Goal: Transaction & Acquisition: Purchase product/service

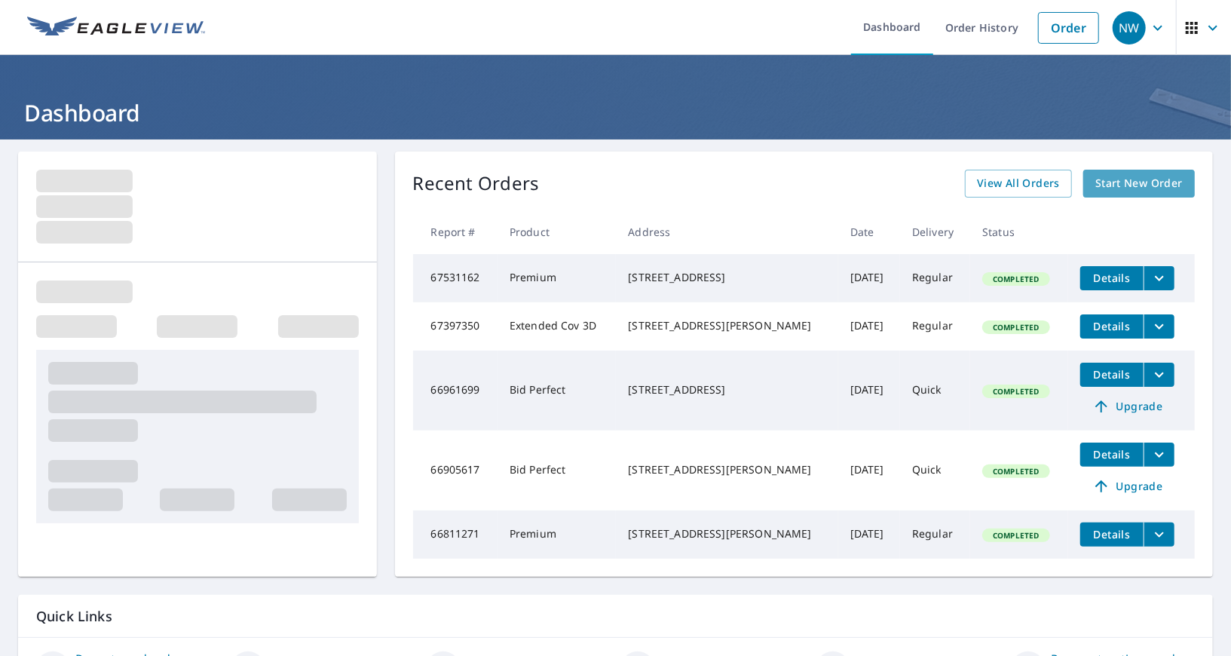
click at [1150, 196] on link "Start New Order" at bounding box center [1139, 184] width 112 height 28
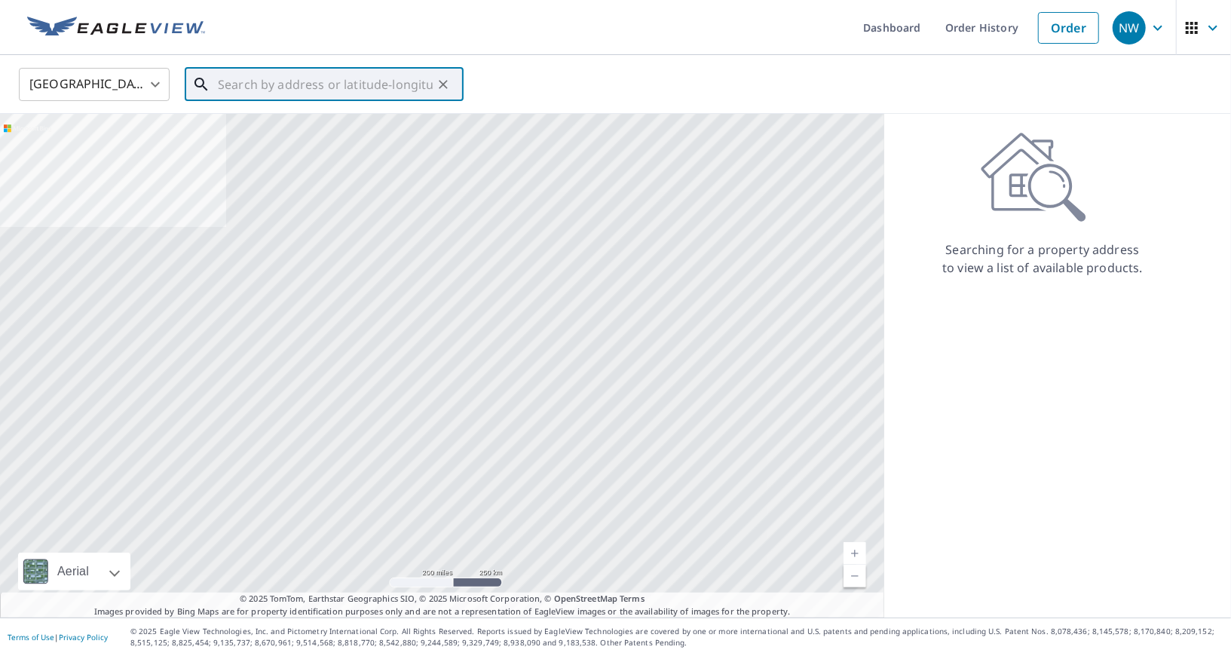
click at [367, 89] on input "text" at bounding box center [325, 84] width 215 height 42
paste input "[STREET_ADDRESS][PERSON_NAME][US_STATE]"
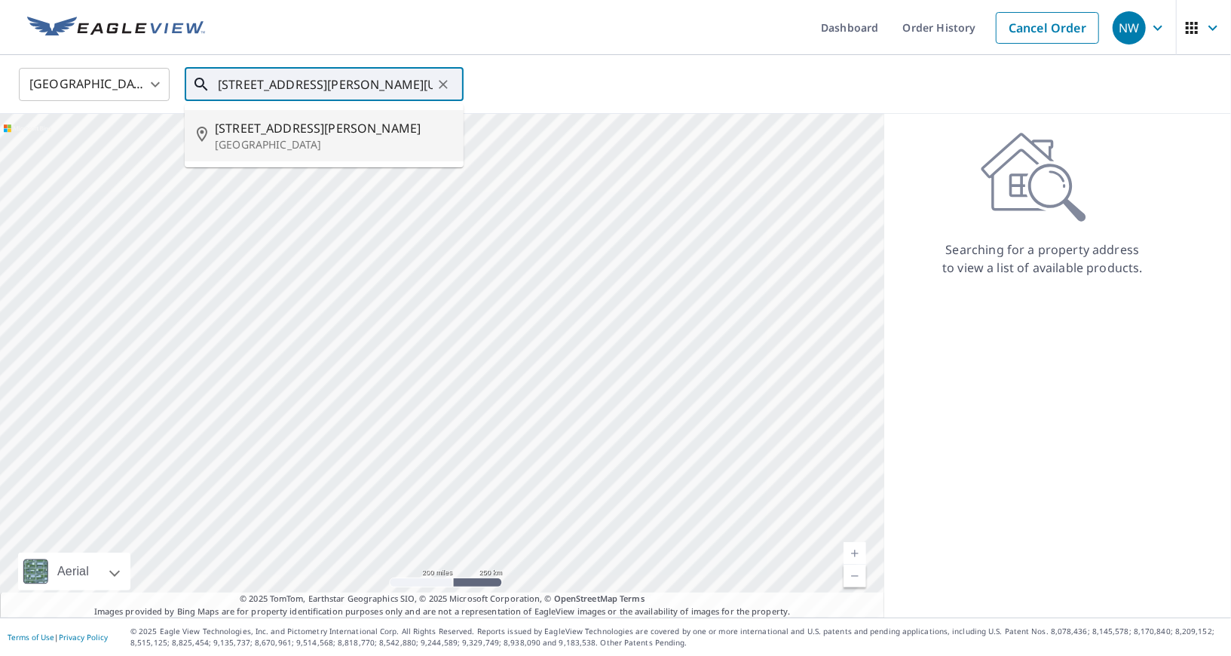
click at [327, 130] on span "[STREET_ADDRESS][PERSON_NAME]" at bounding box center [333, 128] width 237 height 18
type input "[STREET_ADDRESS][PERSON_NAME]"
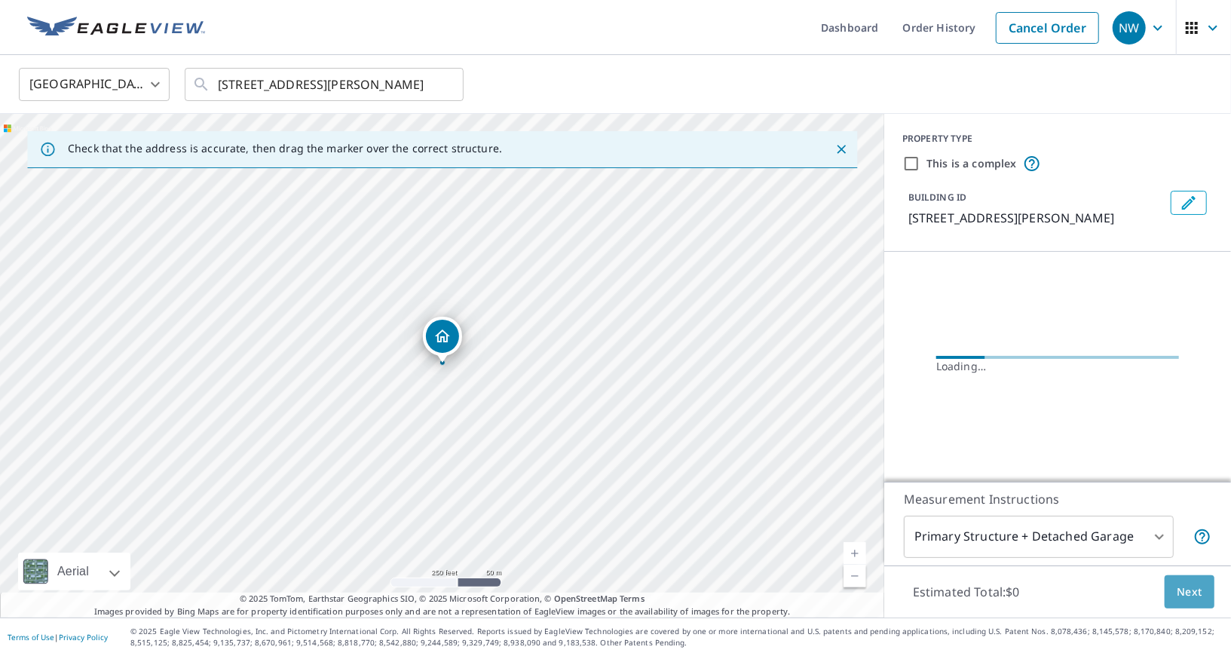
click at [1184, 589] on span "Next" at bounding box center [1190, 592] width 26 height 19
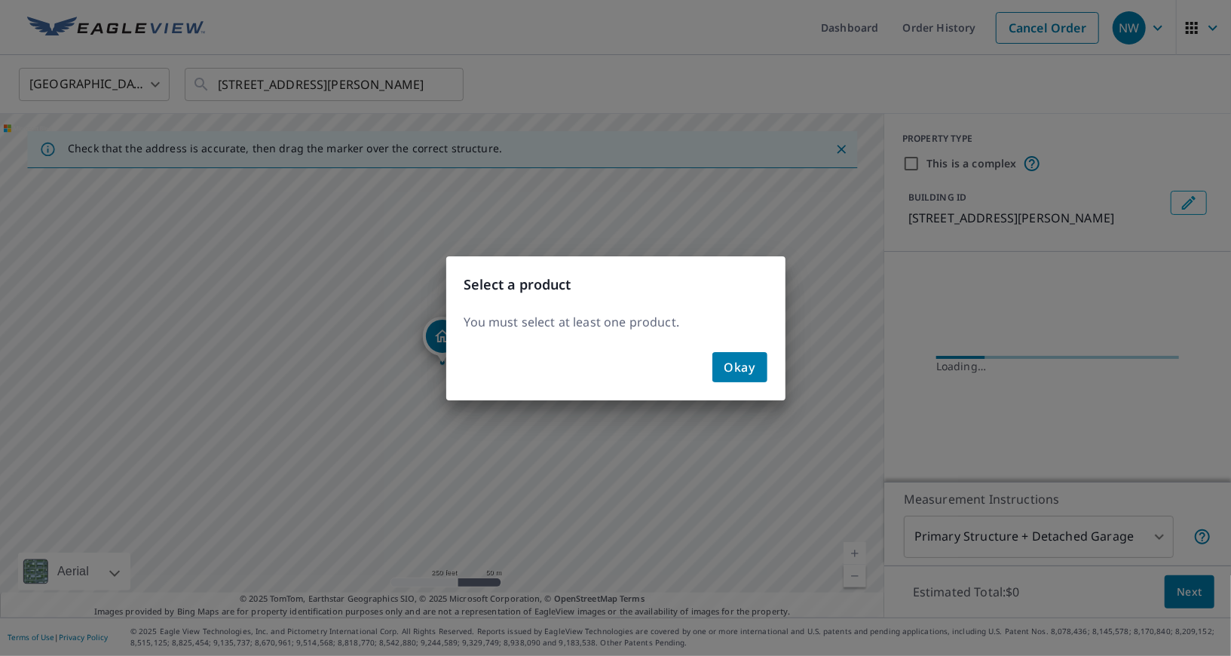
click at [750, 372] on span "Okay" at bounding box center [739, 367] width 31 height 21
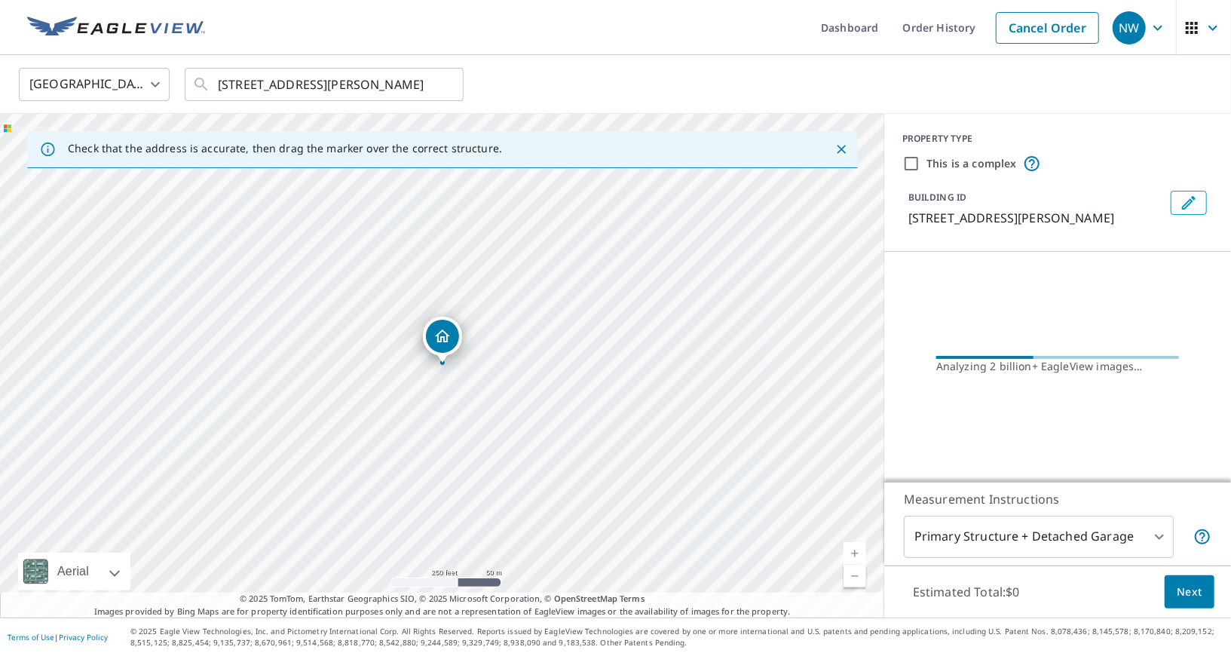
click at [1021, 539] on body "NW NW Dashboard Order History Cancel Order NW [GEOGRAPHIC_DATA] [GEOGRAPHIC_DAT…" at bounding box center [615, 328] width 1231 height 656
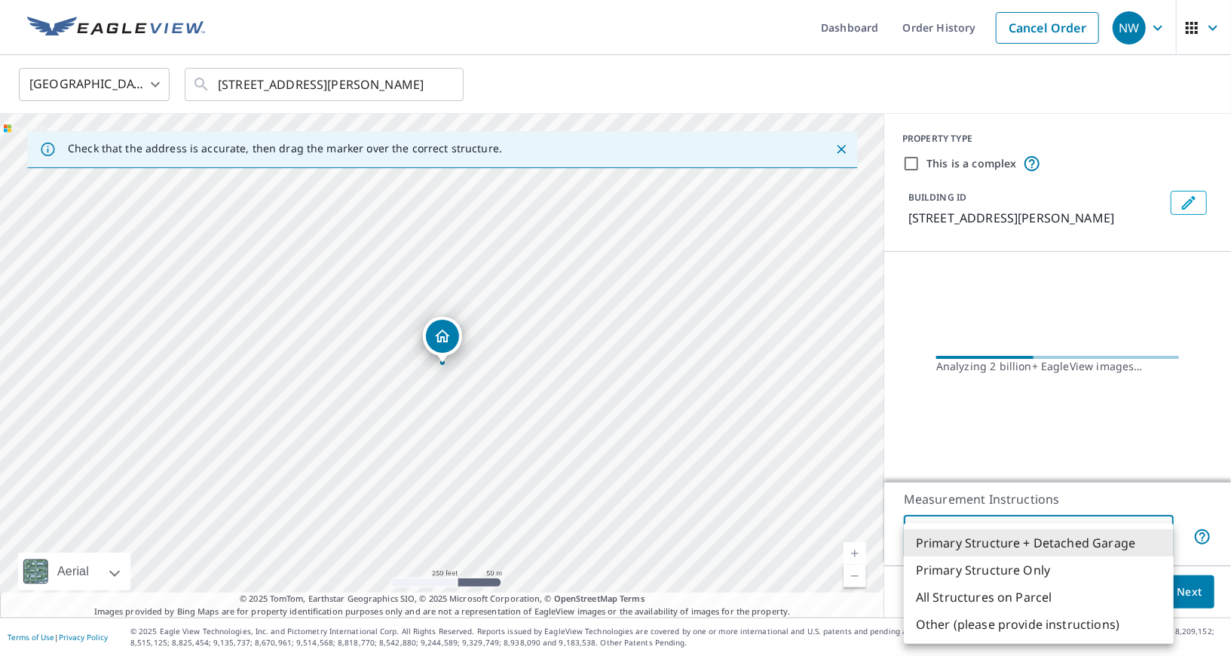
click at [1070, 474] on div at bounding box center [615, 328] width 1231 height 656
click at [1132, 551] on body "NW NW Dashboard Order History Cancel Order NW [GEOGRAPHIC_DATA] [GEOGRAPHIC_DAT…" at bounding box center [615, 328] width 1231 height 656
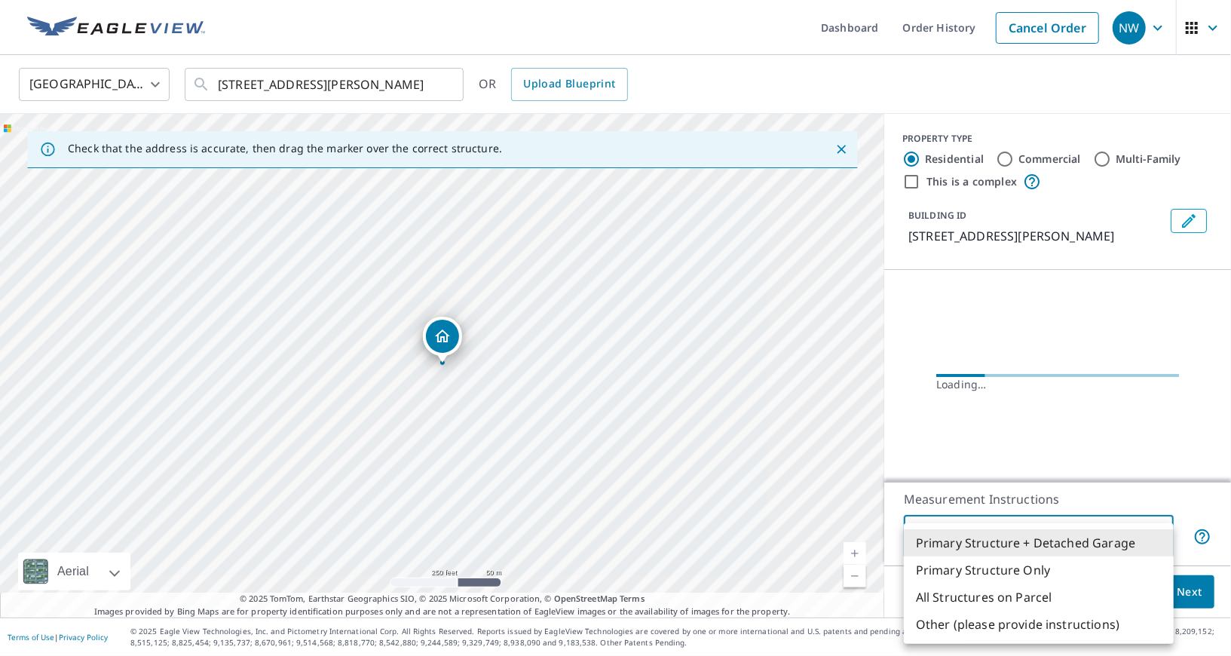
click at [1118, 474] on div at bounding box center [615, 328] width 1231 height 656
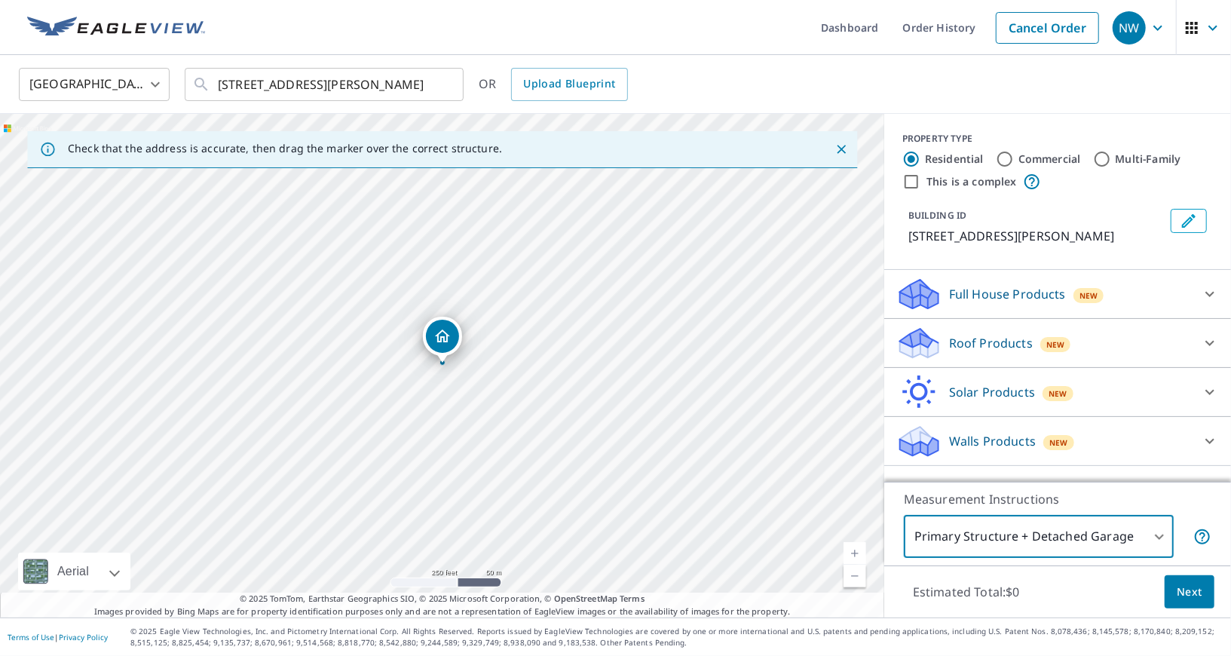
click at [1009, 339] on p "Roof Products" at bounding box center [991, 343] width 84 height 18
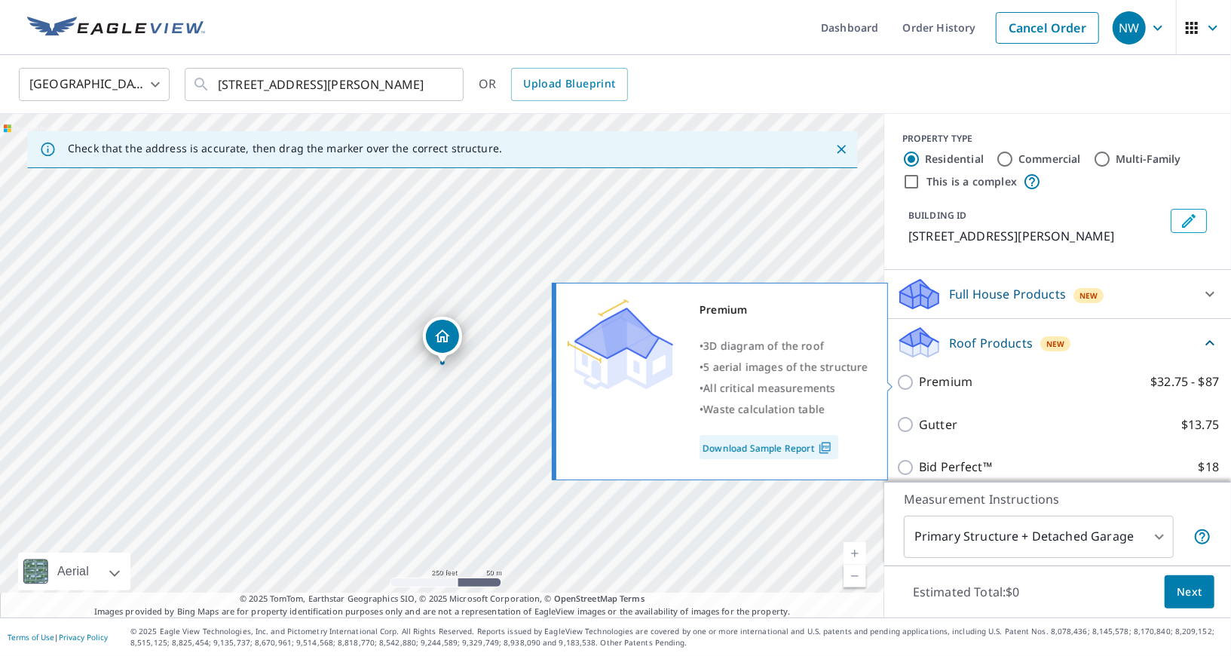
click at [954, 385] on p "Premium" at bounding box center [946, 381] width 54 height 19
click at [919, 385] on input "Premium $32.75 - $87" at bounding box center [907, 382] width 23 height 18
checkbox input "true"
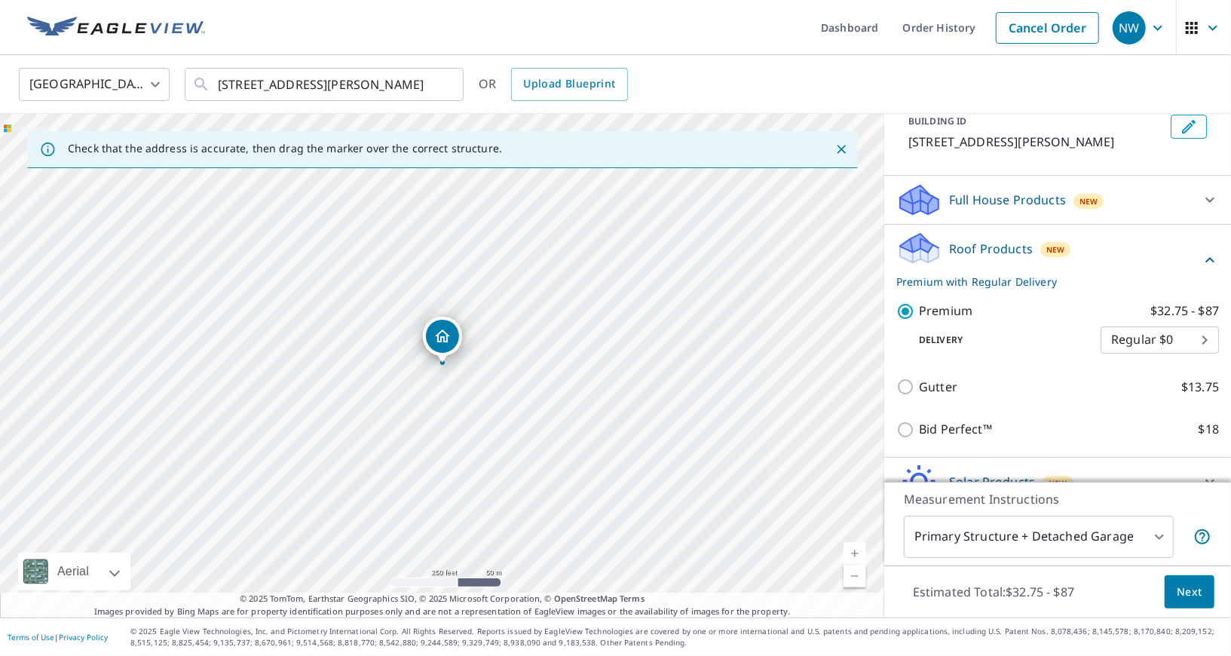
scroll to position [99, 0]
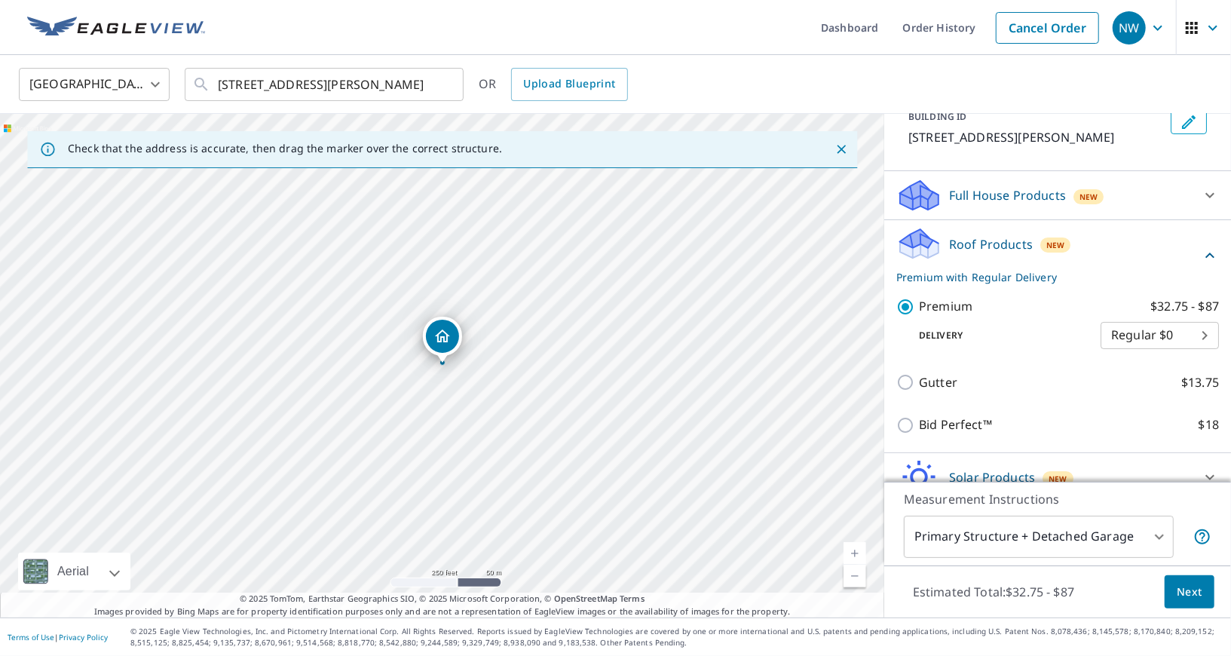
click at [1178, 592] on span "Next" at bounding box center [1190, 592] width 26 height 19
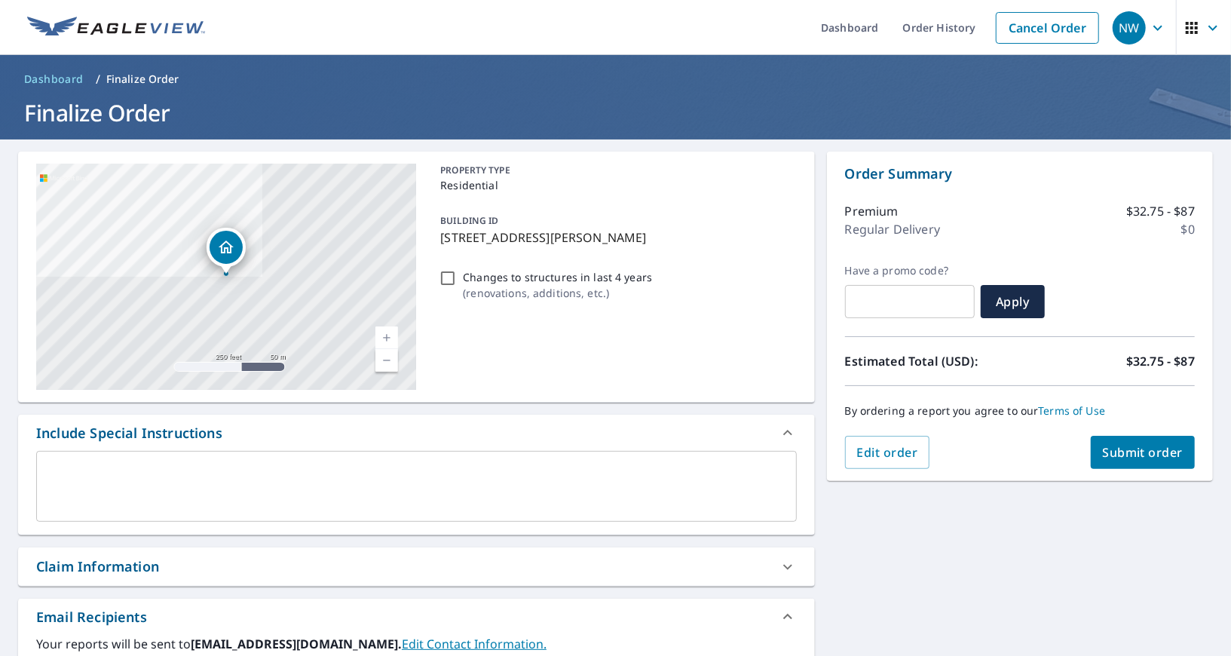
click at [1128, 460] on button "Submit order" at bounding box center [1143, 452] width 105 height 33
